Goal: Use online tool/utility: Utilize a website feature to perform a specific function

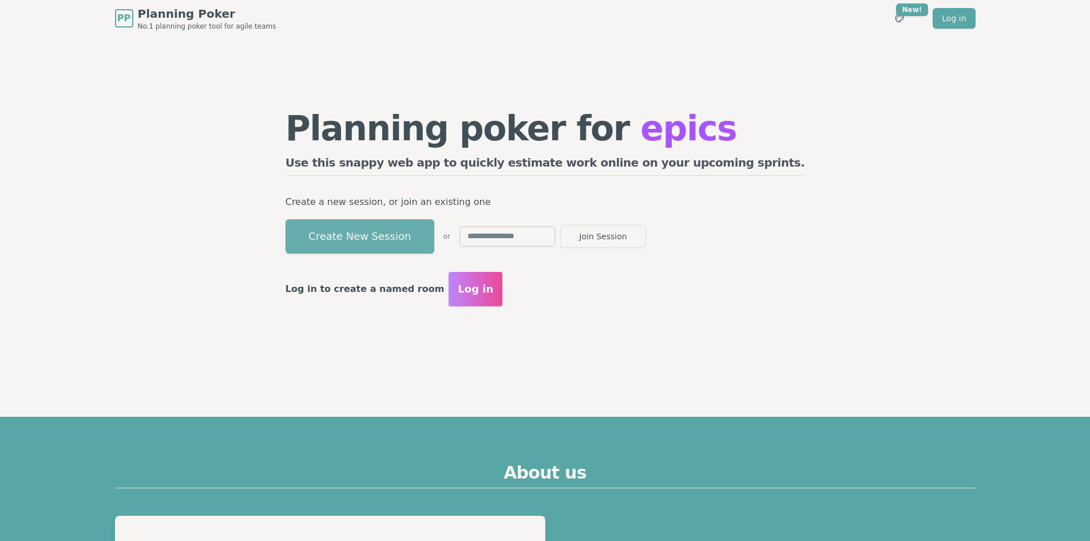
click at [434, 243] on button "Create New Session" at bounding box center [360, 236] width 149 height 34
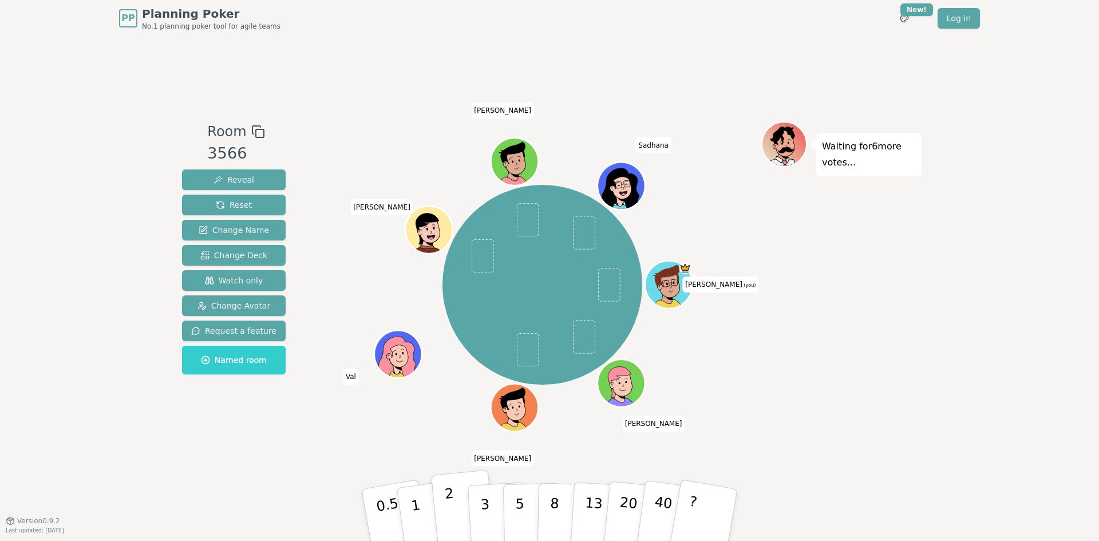
click at [459, 505] on button "2" at bounding box center [463, 515] width 65 height 91
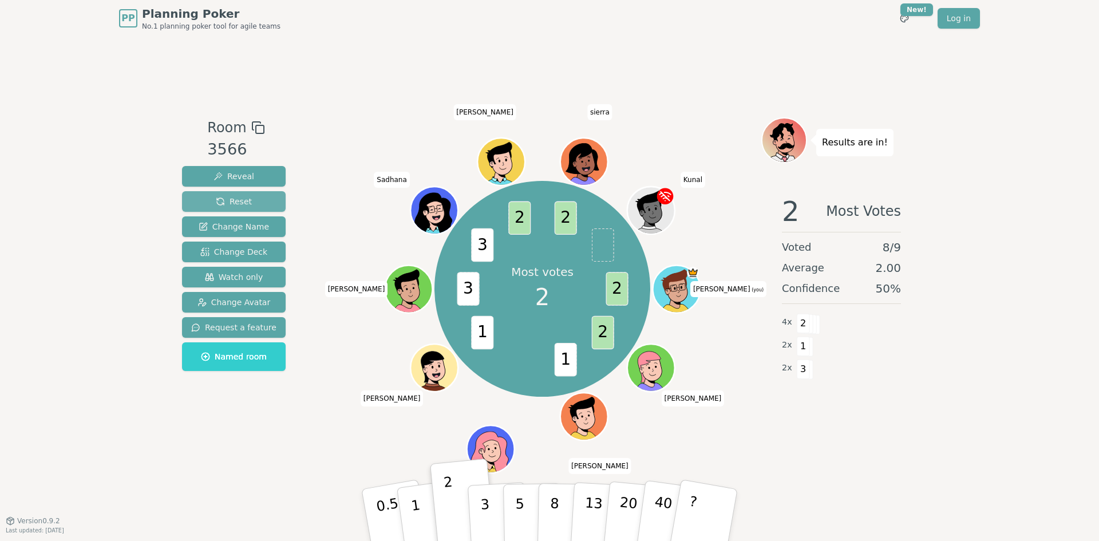
click at [269, 202] on button "Reset" at bounding box center [234, 201] width 104 height 21
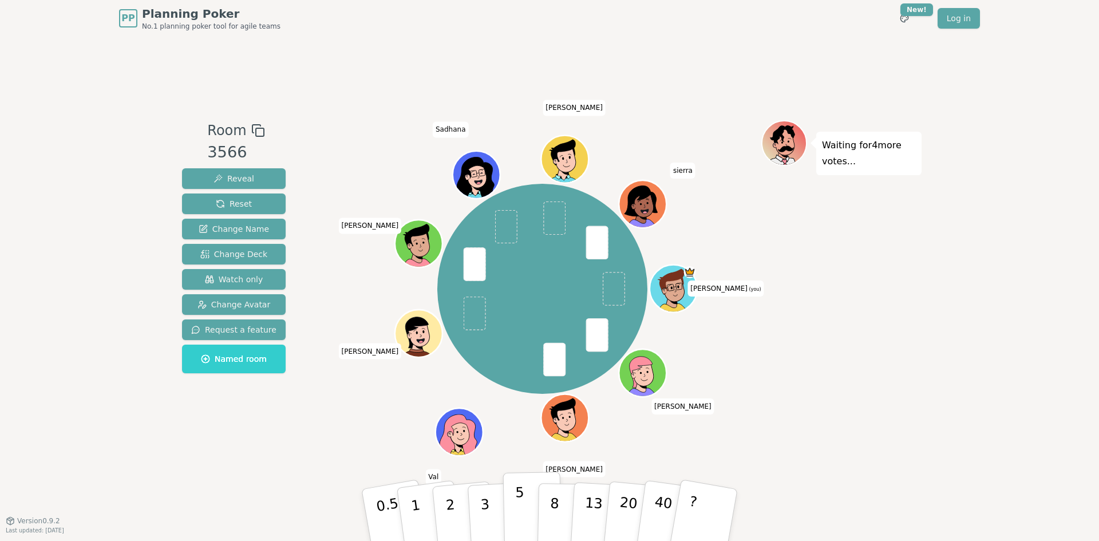
click at [509, 503] on button "5" at bounding box center [532, 515] width 59 height 87
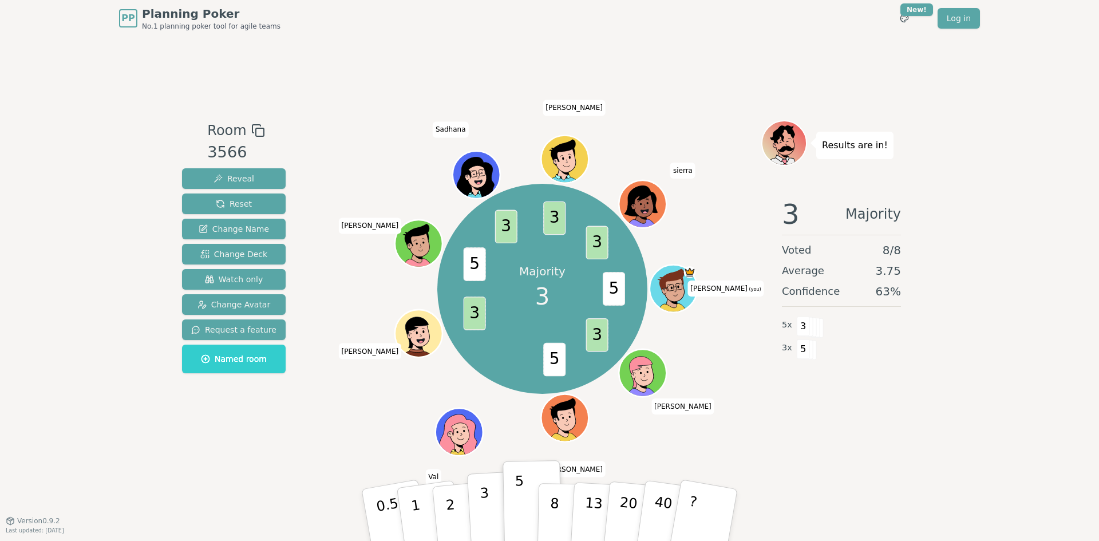
click at [490, 521] on button "3" at bounding box center [498, 514] width 62 height 89
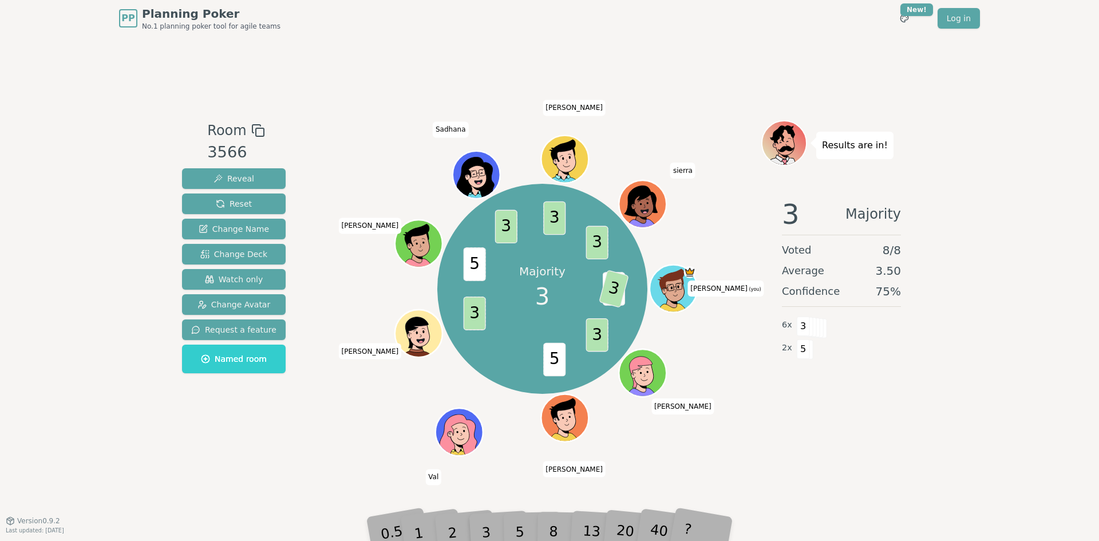
click at [486, 530] on div "3" at bounding box center [498, 515] width 37 height 42
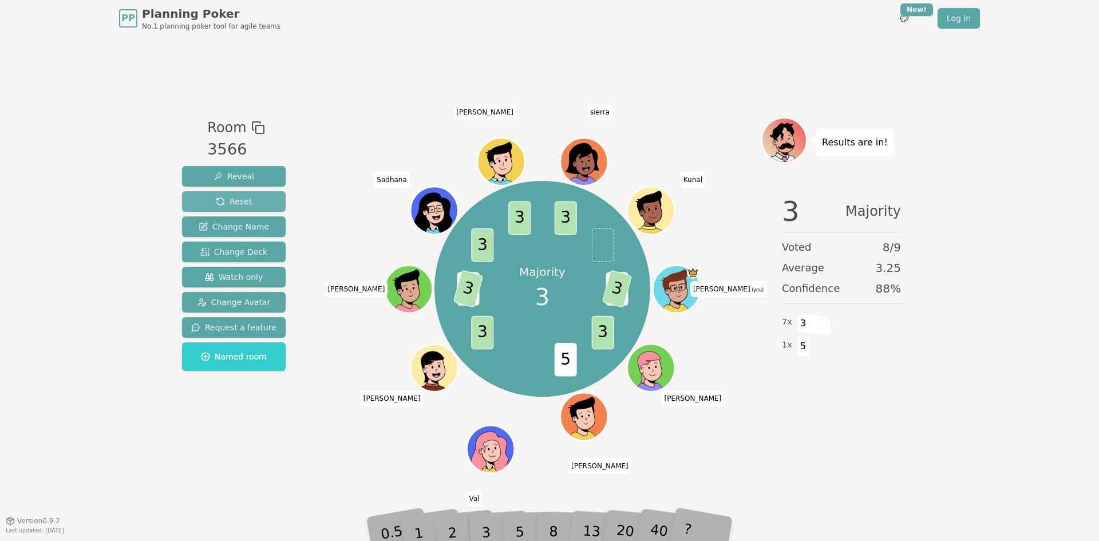
drag, startPoint x: 262, startPoint y: 196, endPoint x: 258, endPoint y: 202, distance: 7.5
click at [262, 196] on button "Reset" at bounding box center [234, 201] width 104 height 21
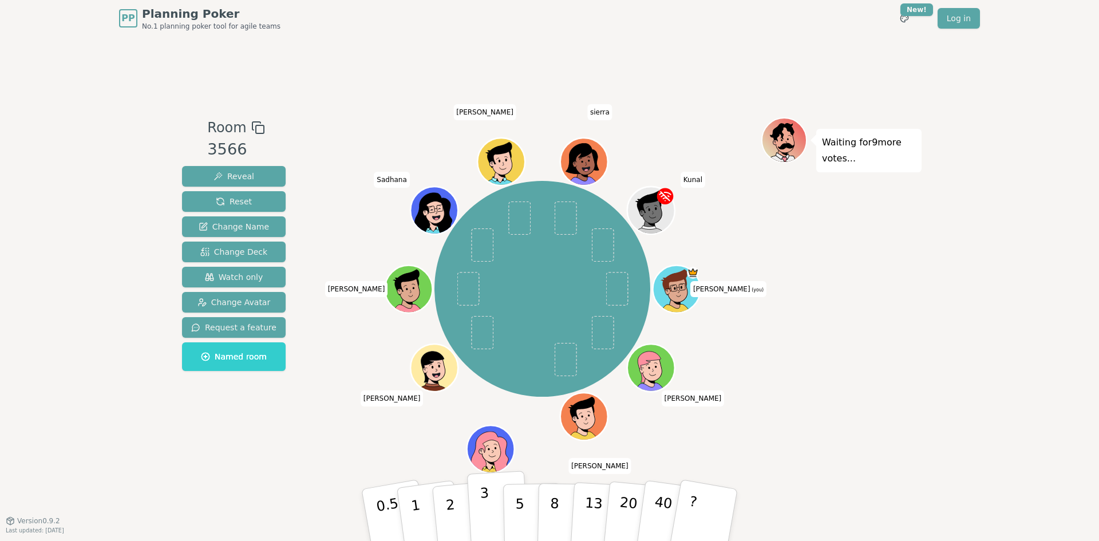
click at [487, 507] on p "3" at bounding box center [486, 516] width 13 height 62
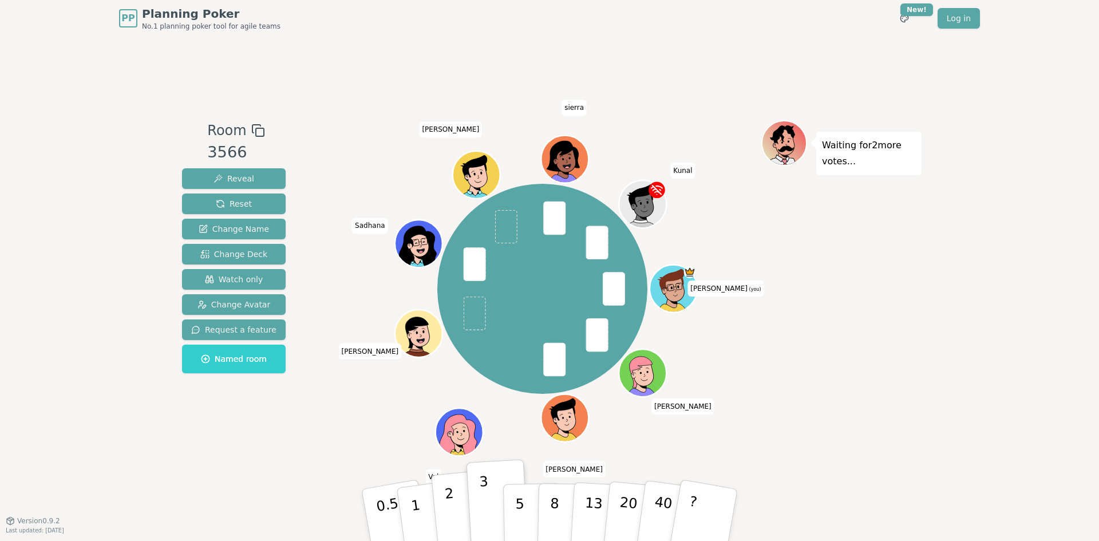
click at [452, 505] on p "2" at bounding box center [451, 516] width 15 height 62
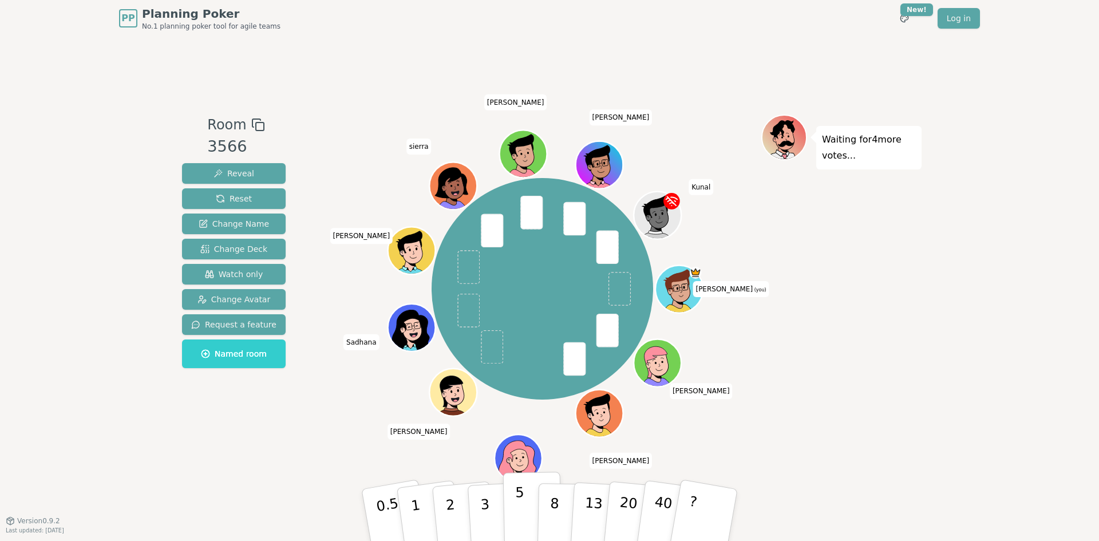
click at [507, 500] on button "5" at bounding box center [532, 515] width 59 height 87
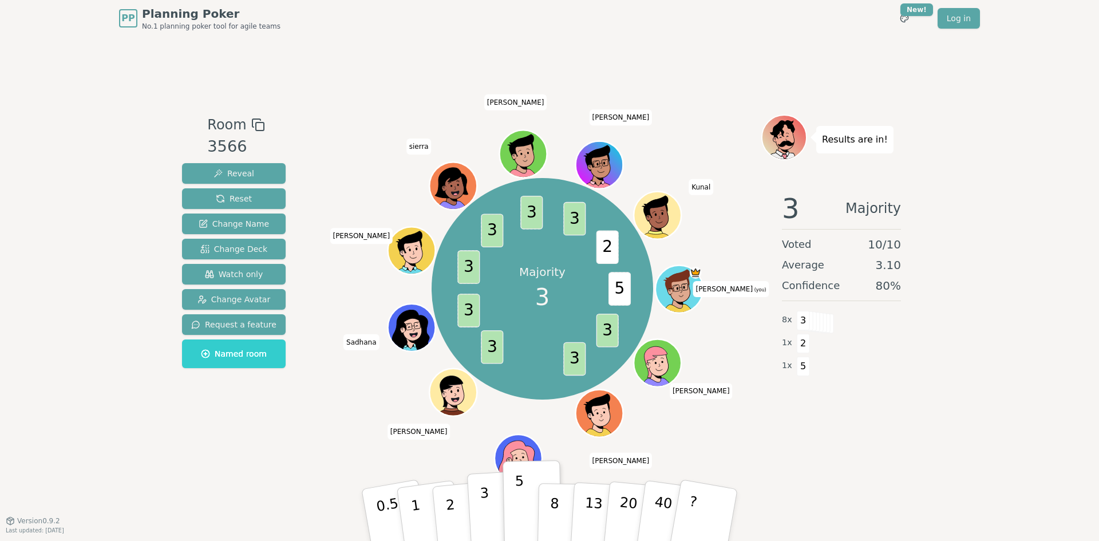
click at [491, 507] on button "3" at bounding box center [498, 514] width 62 height 89
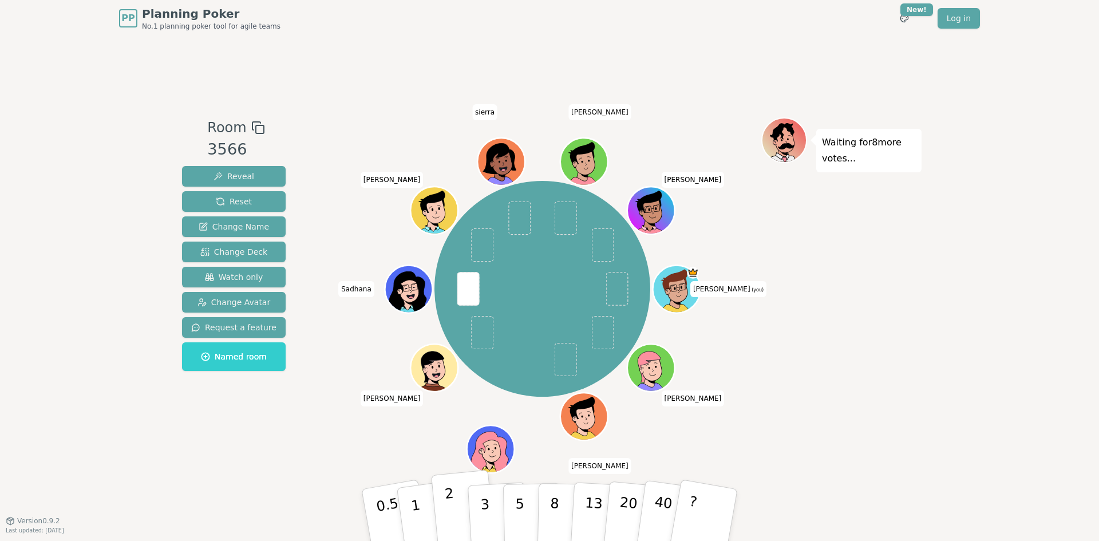
click at [458, 510] on button "2" at bounding box center [463, 515] width 65 height 91
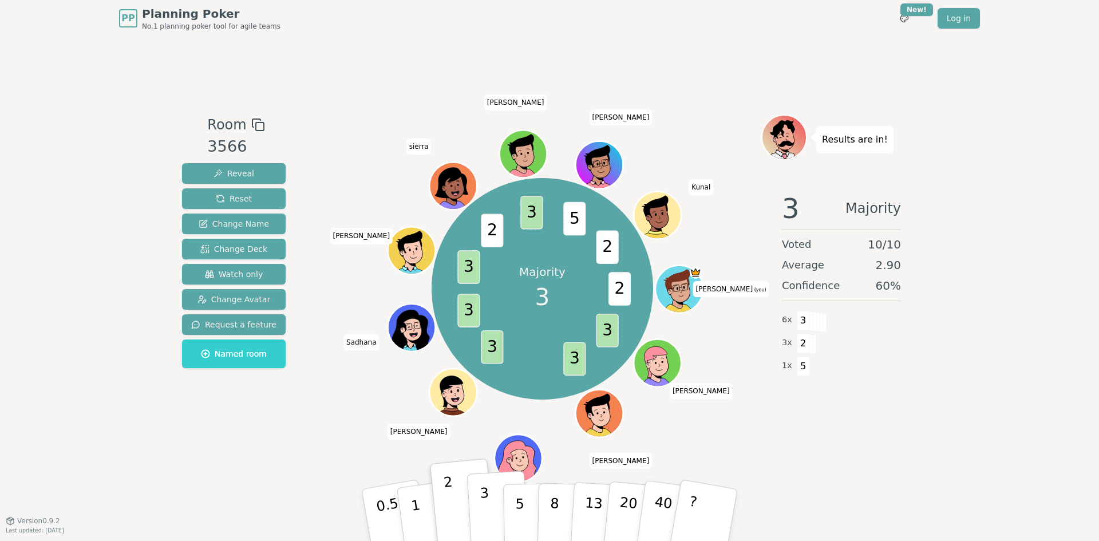
click at [469, 515] on button "3" at bounding box center [498, 514] width 62 height 89
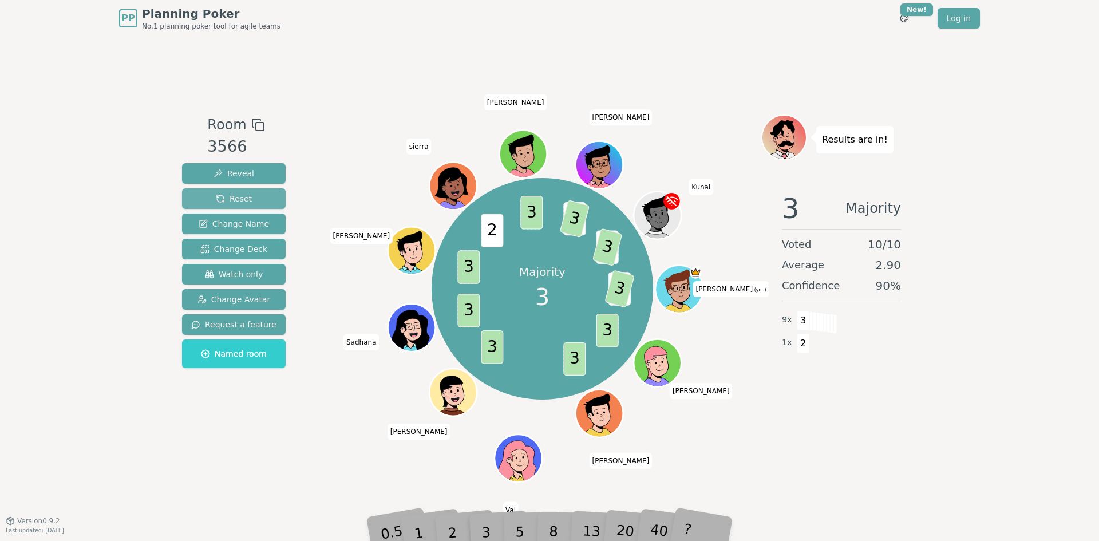
click at [217, 200] on span "Reset" at bounding box center [234, 198] width 36 height 11
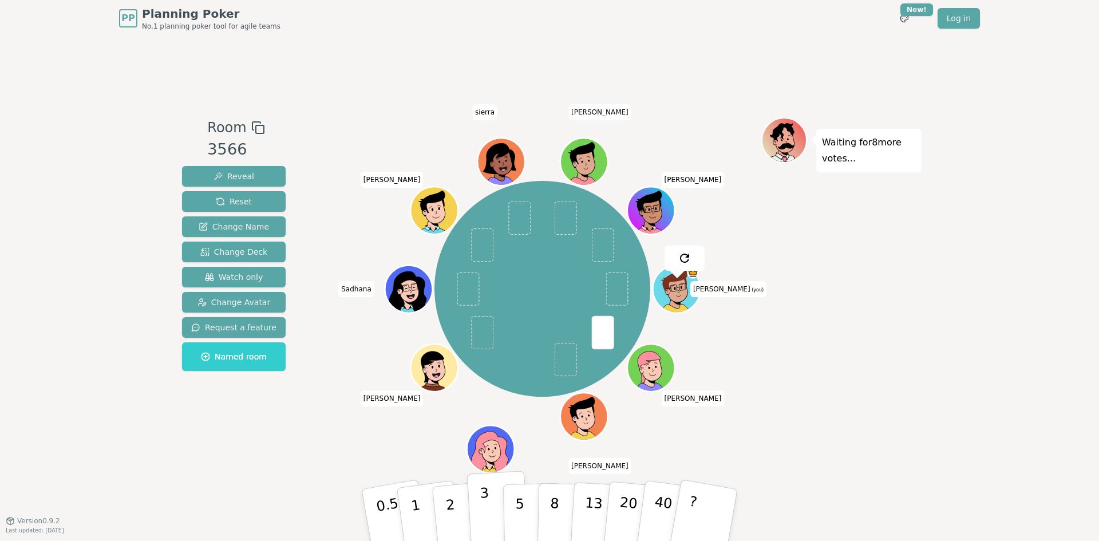
click at [491, 494] on button "3" at bounding box center [498, 514] width 62 height 89
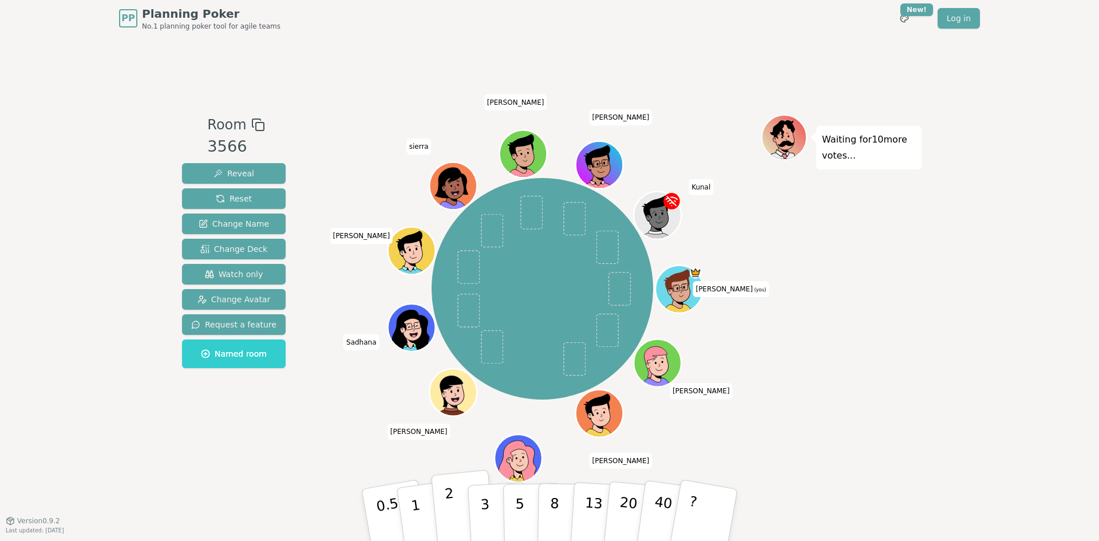
click at [449, 515] on p "2" at bounding box center [451, 516] width 15 height 62
click at [447, 508] on p "2" at bounding box center [451, 516] width 15 height 62
